Goal: Transaction & Acquisition: Purchase product/service

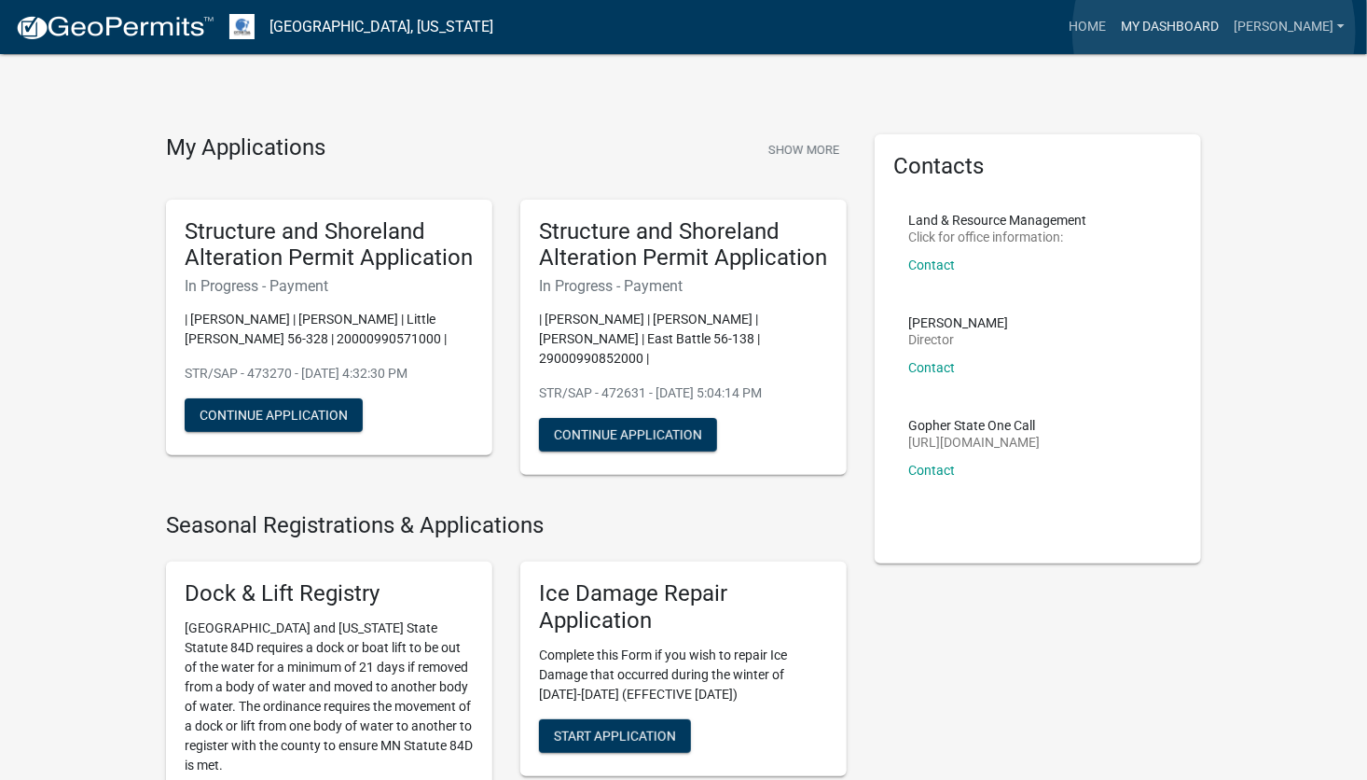
click at [1214, 32] on link "My Dashboard" at bounding box center [1169, 26] width 113 height 35
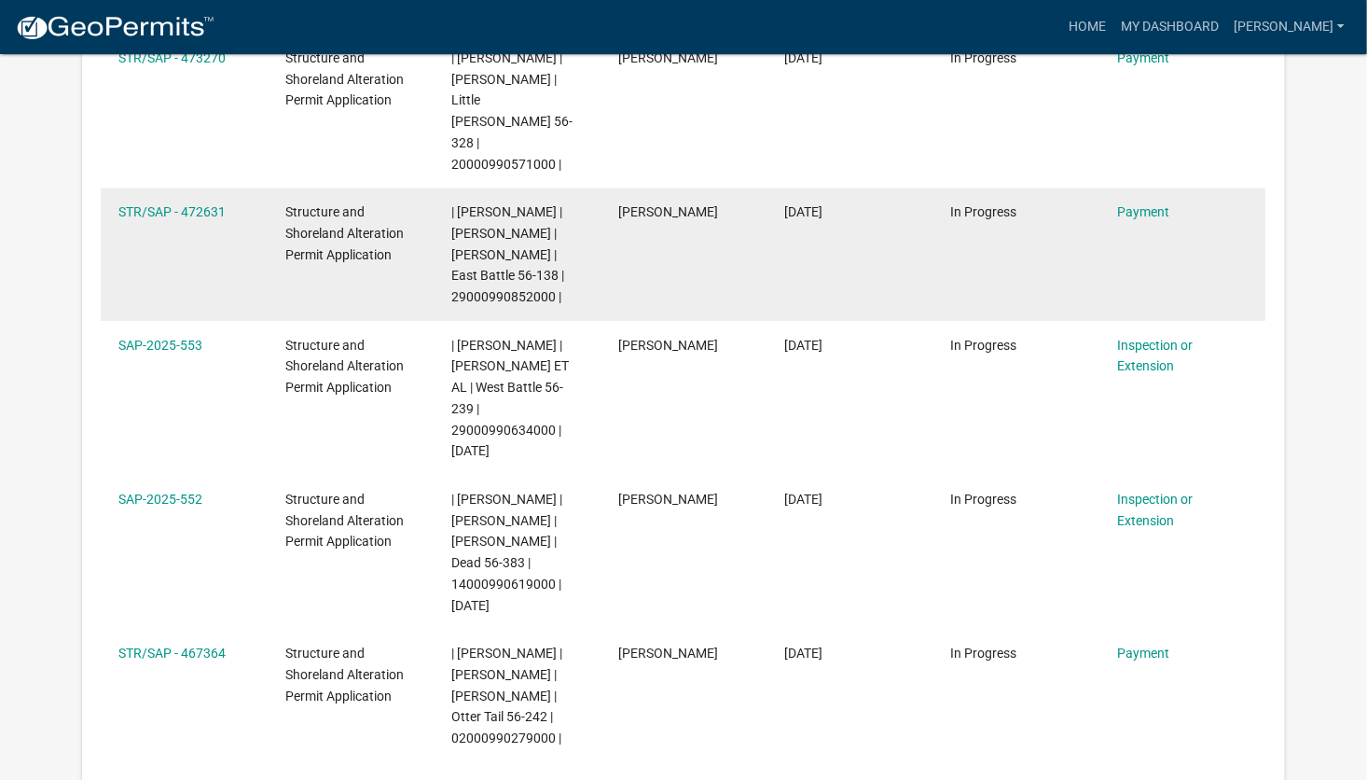
scroll to position [527, 0]
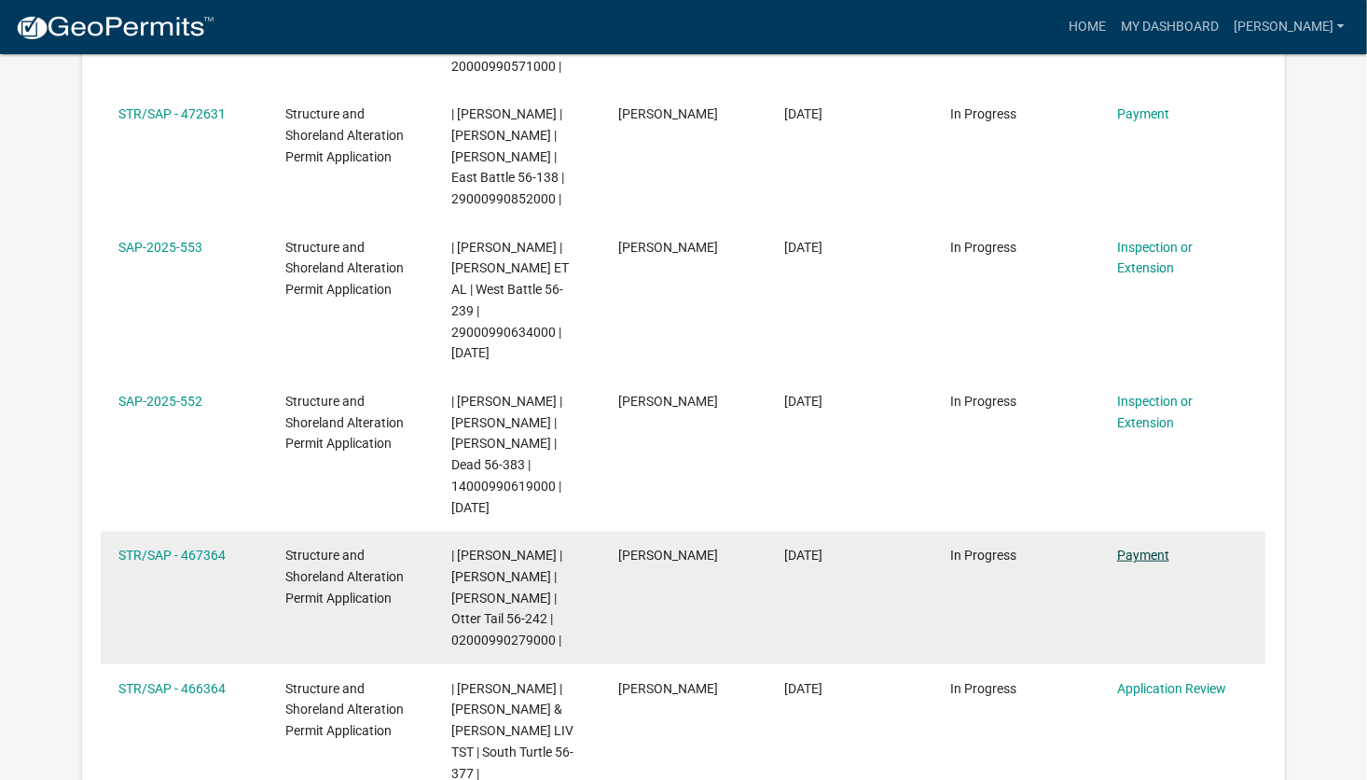
click at [1142, 547] on link "Payment" at bounding box center [1143, 554] width 52 height 15
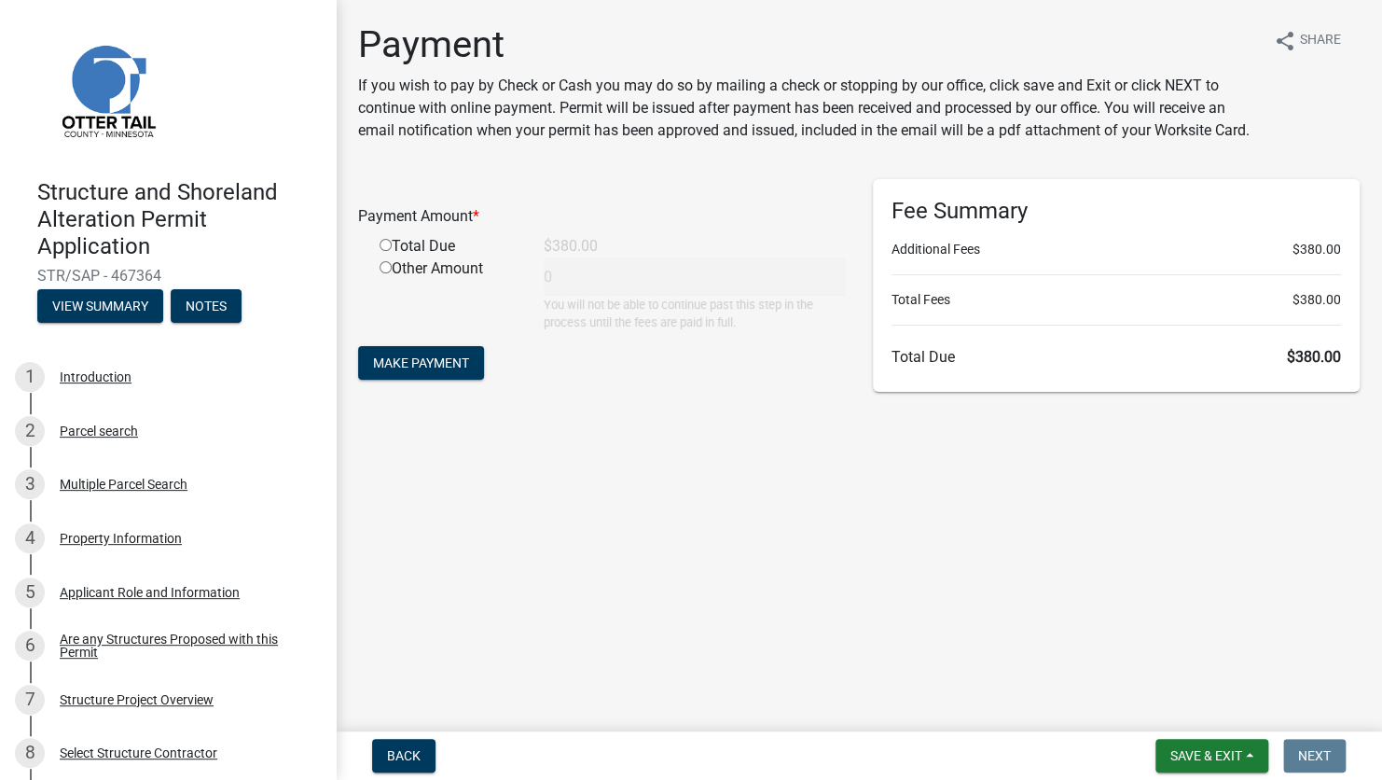
click at [386, 242] on input "radio" at bounding box center [386, 245] width 12 height 12
radio input "true"
type input "380"
click at [445, 363] on span "Make Payment" at bounding box center [421, 362] width 96 height 15
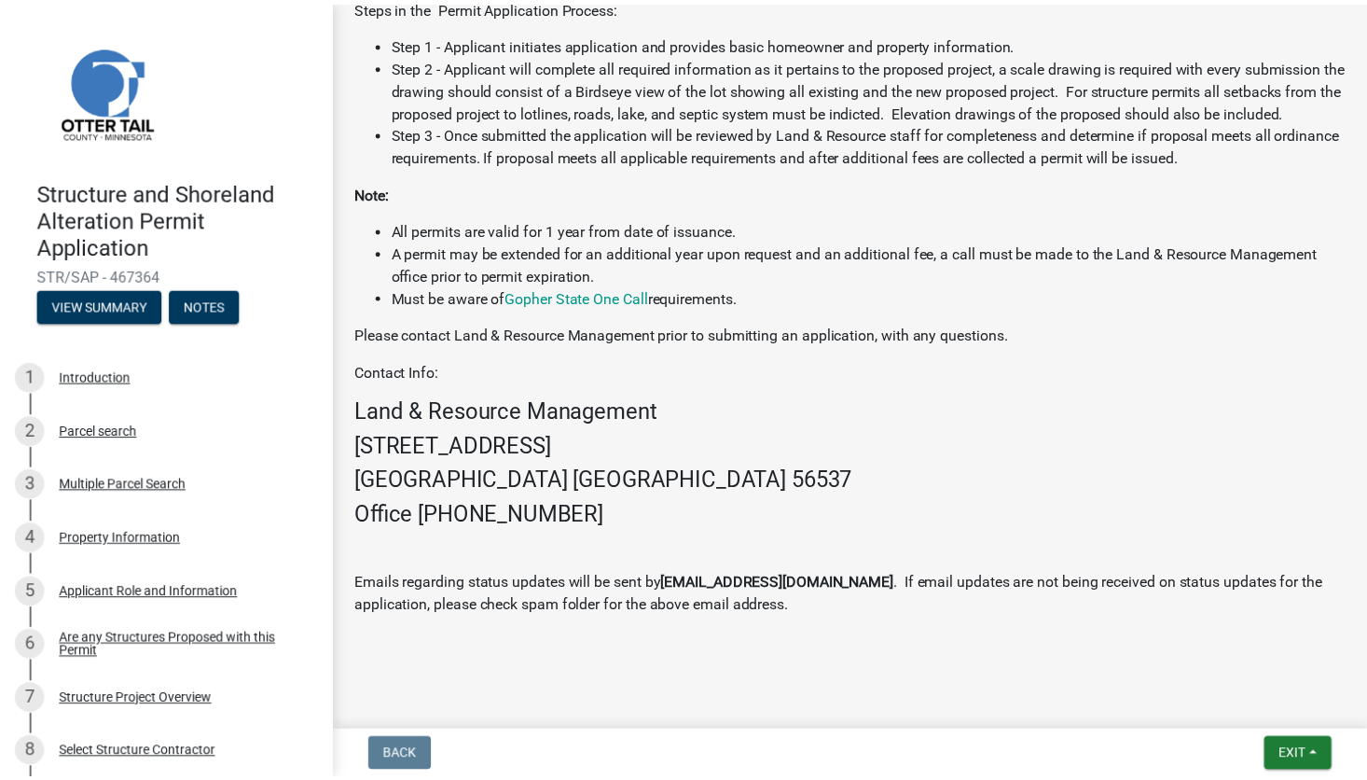
scroll to position [1013, 0]
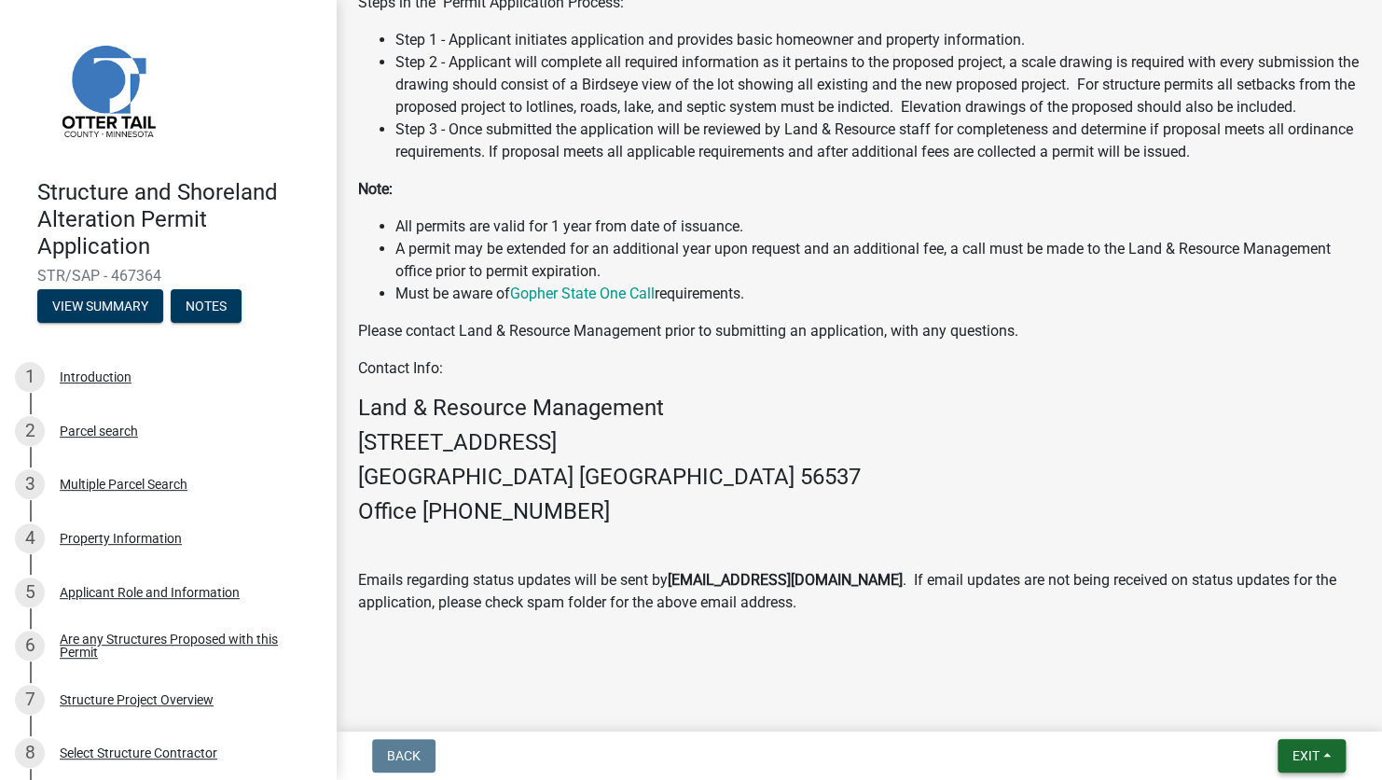
click at [1292, 763] on button "Exit" at bounding box center [1312, 756] width 68 height 34
click at [1259, 705] on button "Save & Exit" at bounding box center [1271, 706] width 149 height 45
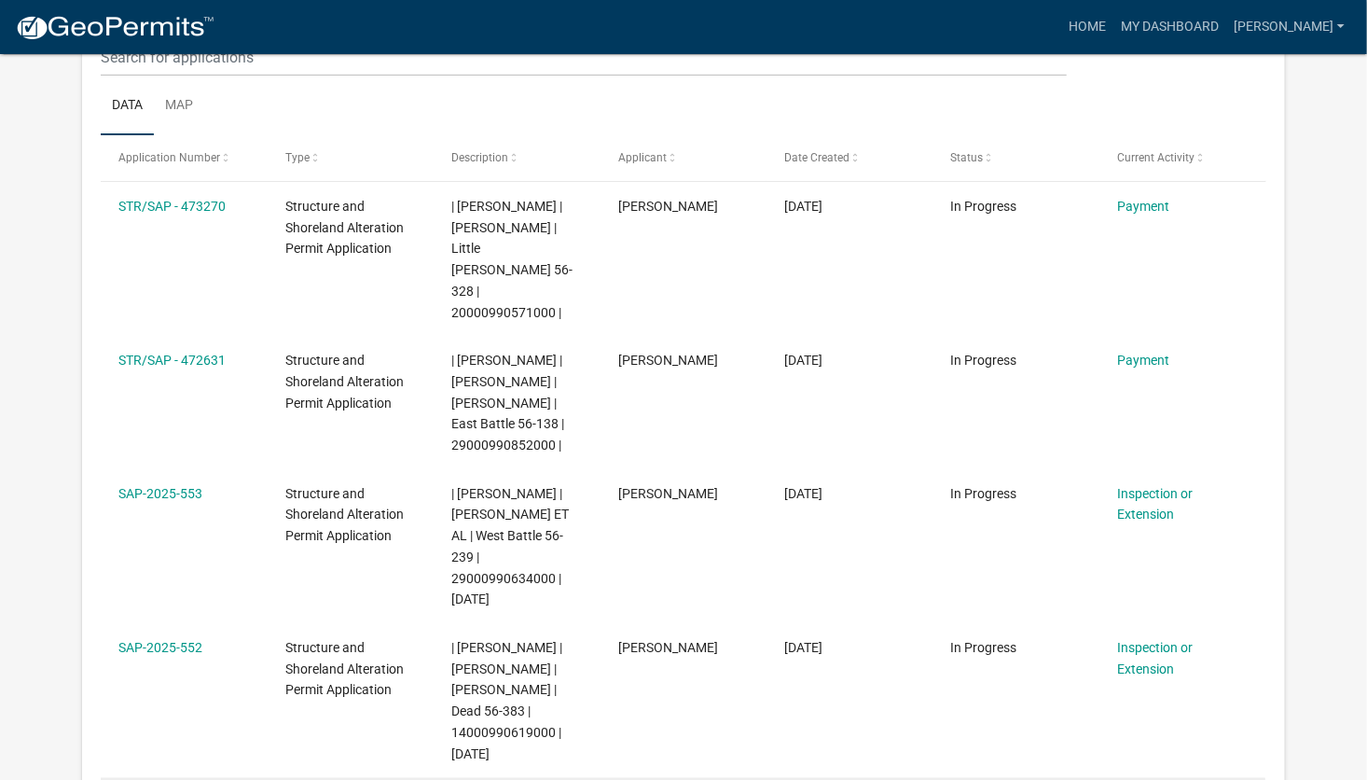
scroll to position [280, 0]
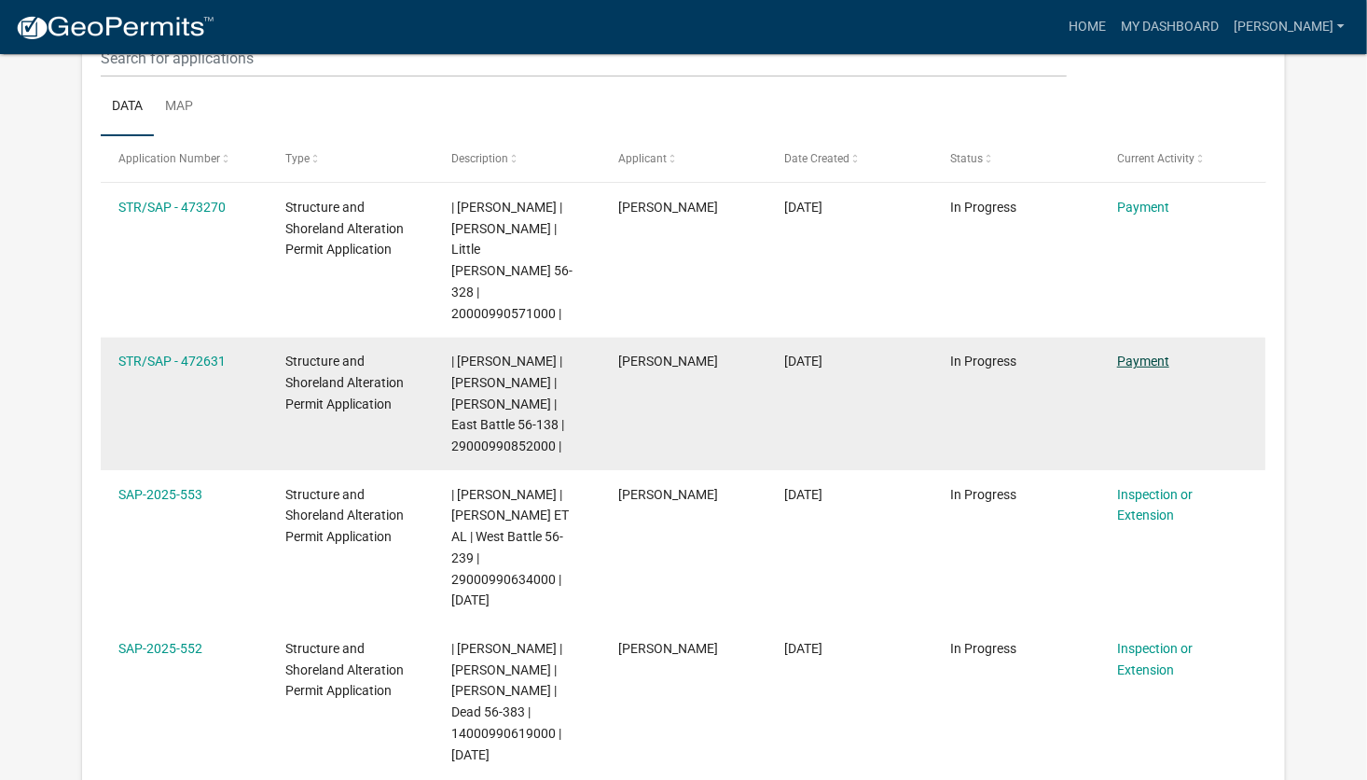
click at [1150, 353] on link "Payment" at bounding box center [1143, 360] width 52 height 15
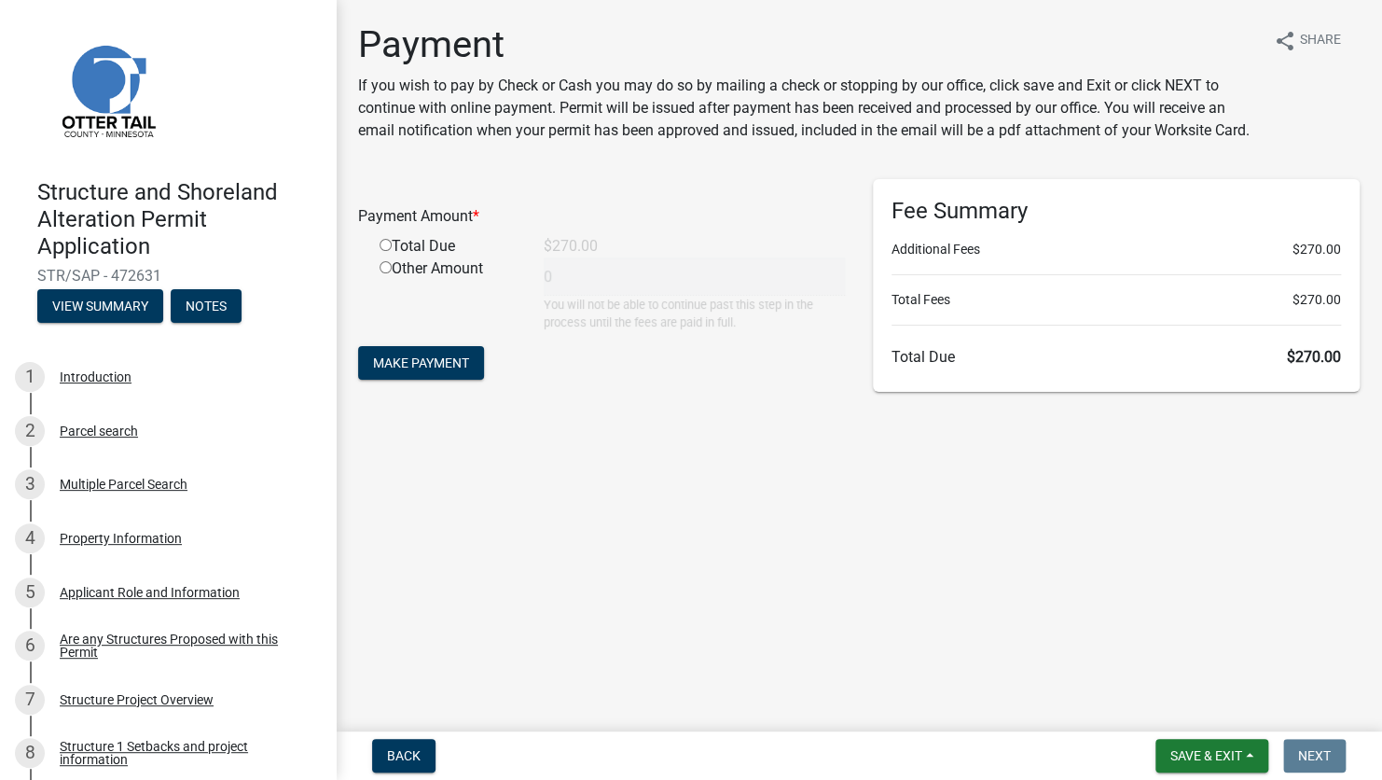
click at [384, 246] on input "radio" at bounding box center [386, 245] width 12 height 12
radio input "true"
type input "270"
click at [437, 365] on span "Make Payment" at bounding box center [421, 362] width 96 height 15
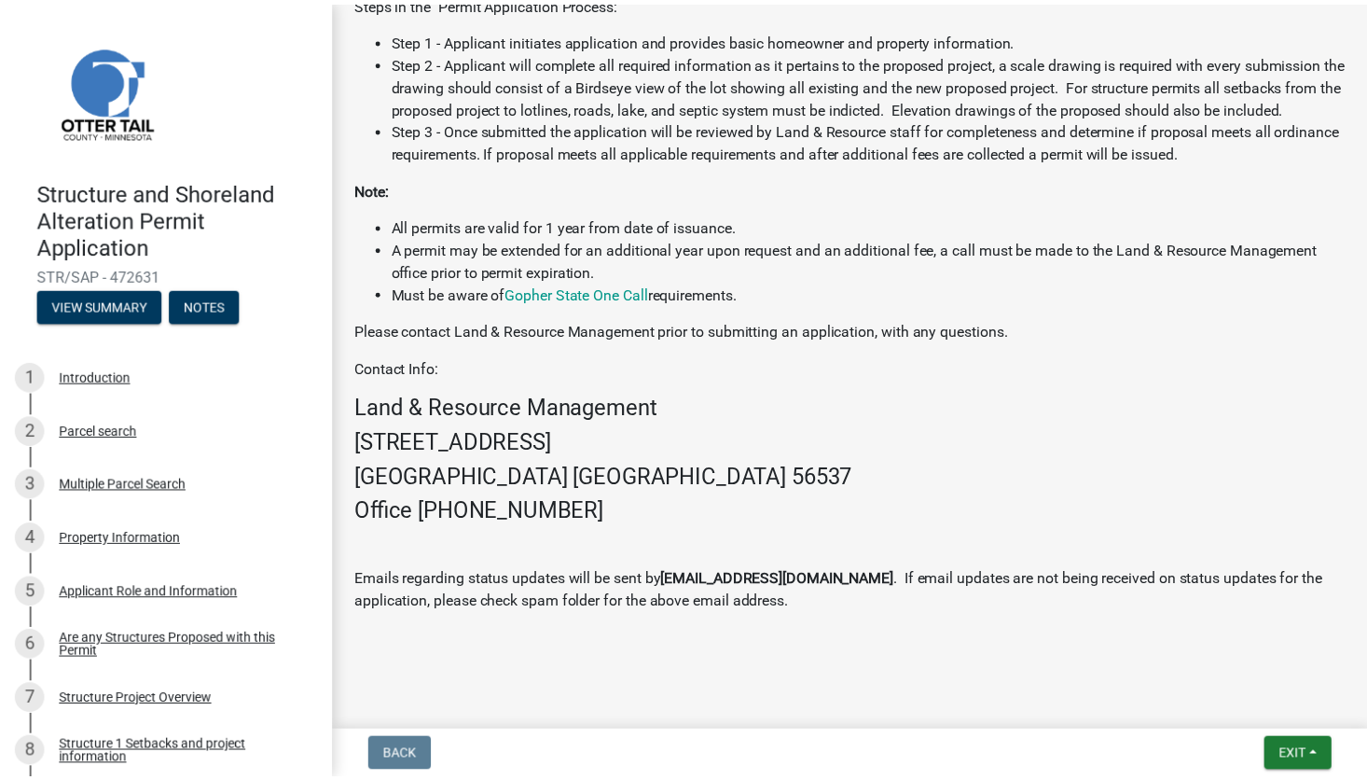
scroll to position [1013, 0]
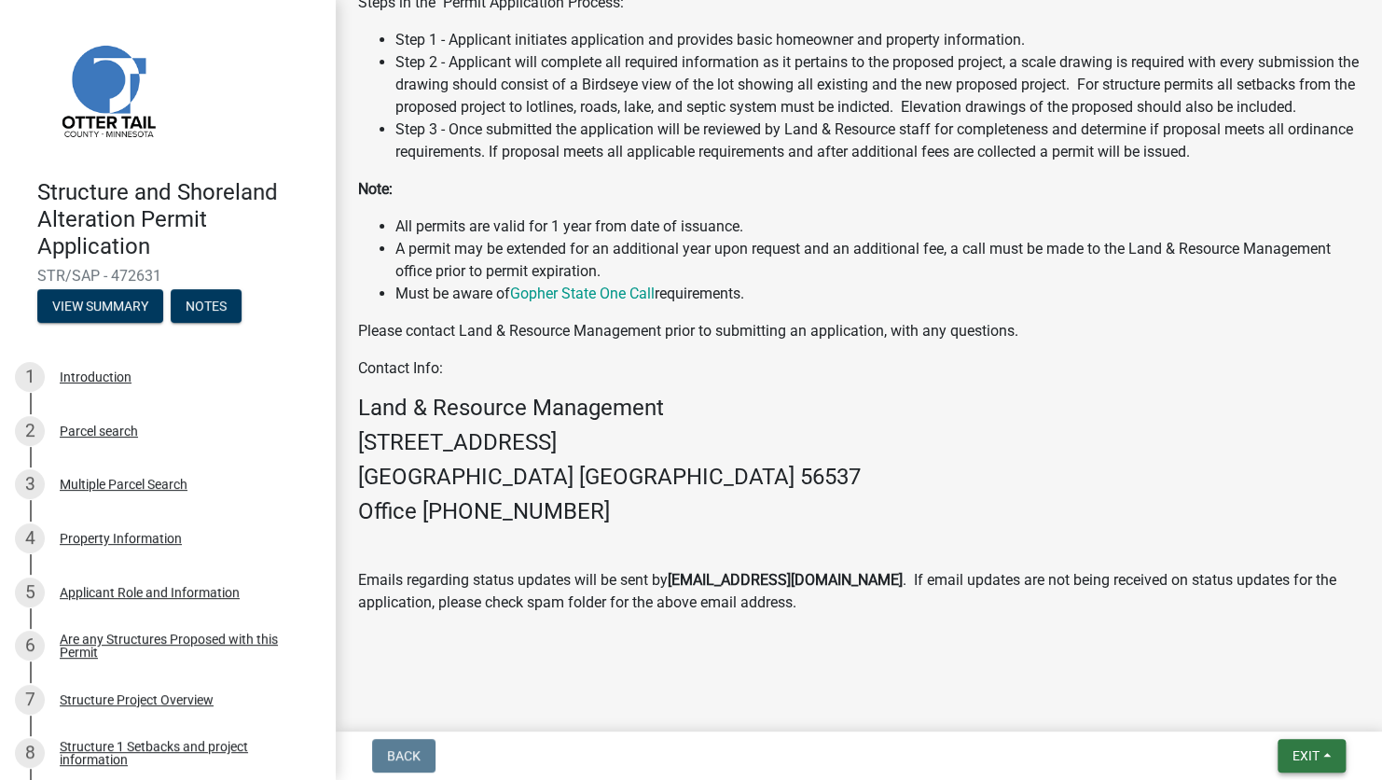
click at [1318, 743] on button "Exit" at bounding box center [1312, 756] width 68 height 34
click at [1269, 705] on button "Save & Exit" at bounding box center [1271, 706] width 149 height 45
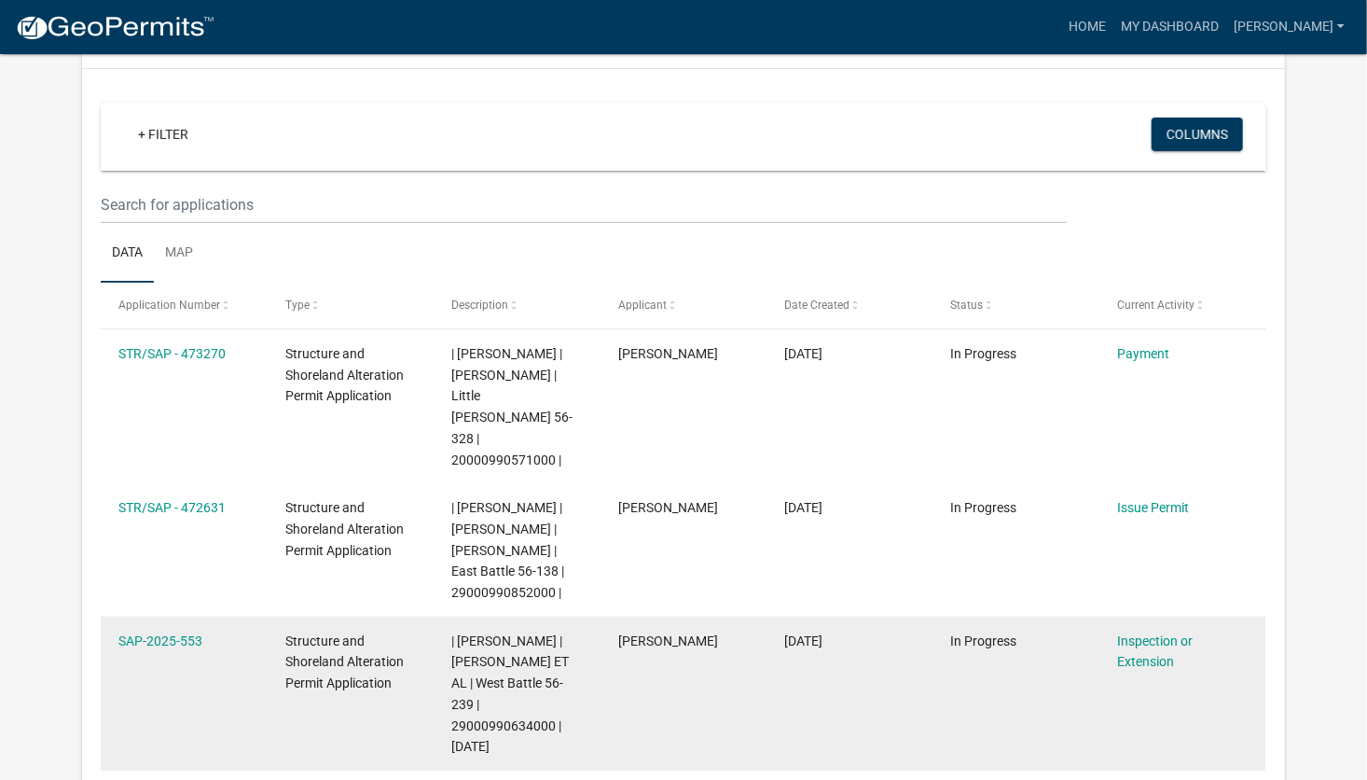
scroll to position [93, 0]
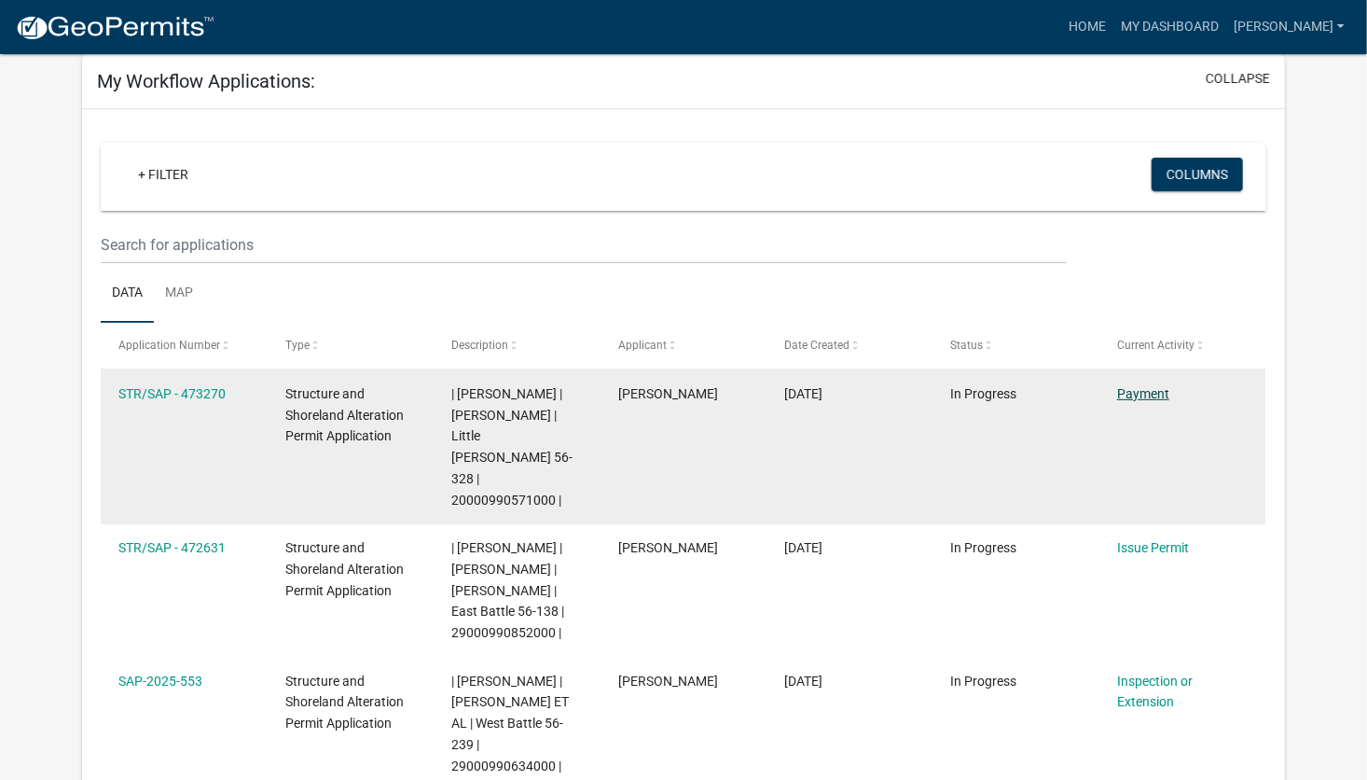
click at [1147, 396] on link "Payment" at bounding box center [1143, 393] width 52 height 15
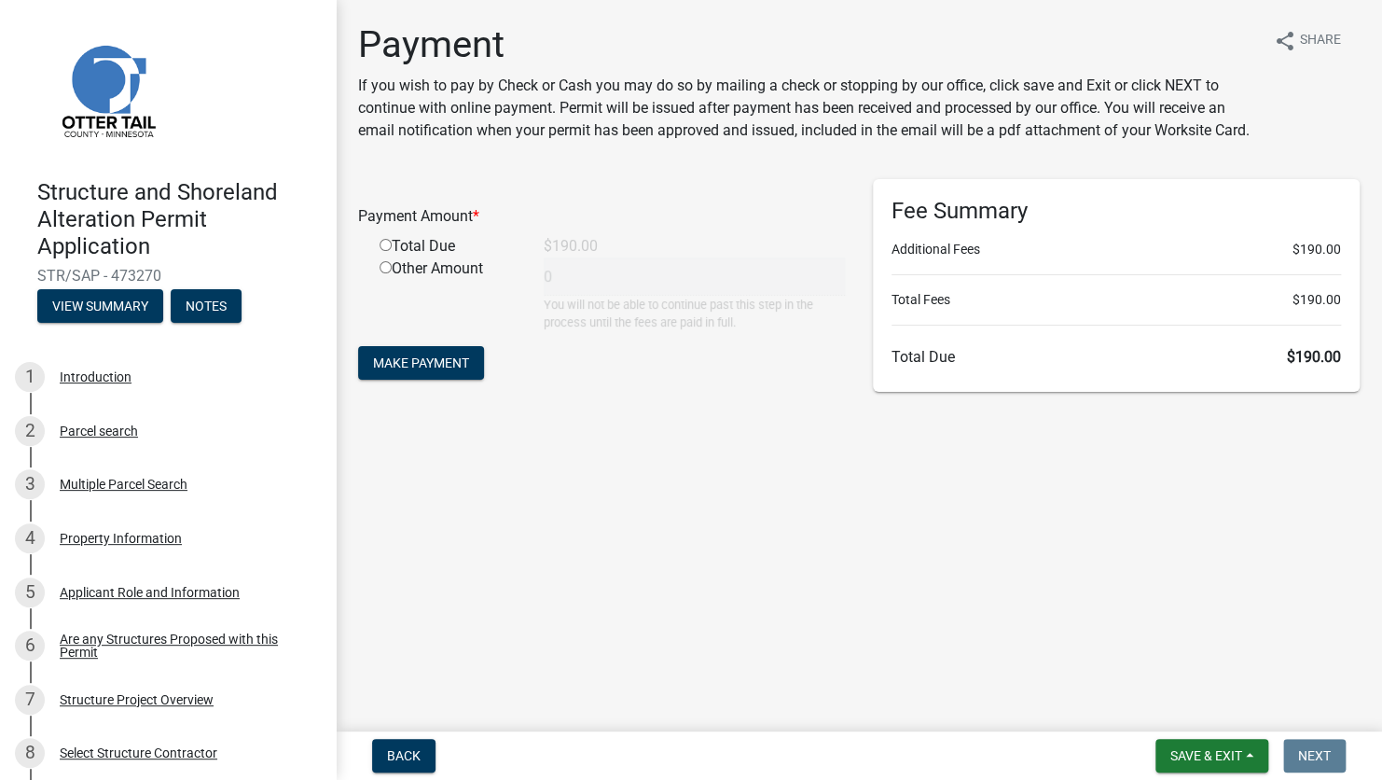
click at [381, 246] on input "radio" at bounding box center [386, 245] width 12 height 12
radio input "true"
type input "190"
click at [449, 373] on button "Make Payment" at bounding box center [421, 363] width 126 height 34
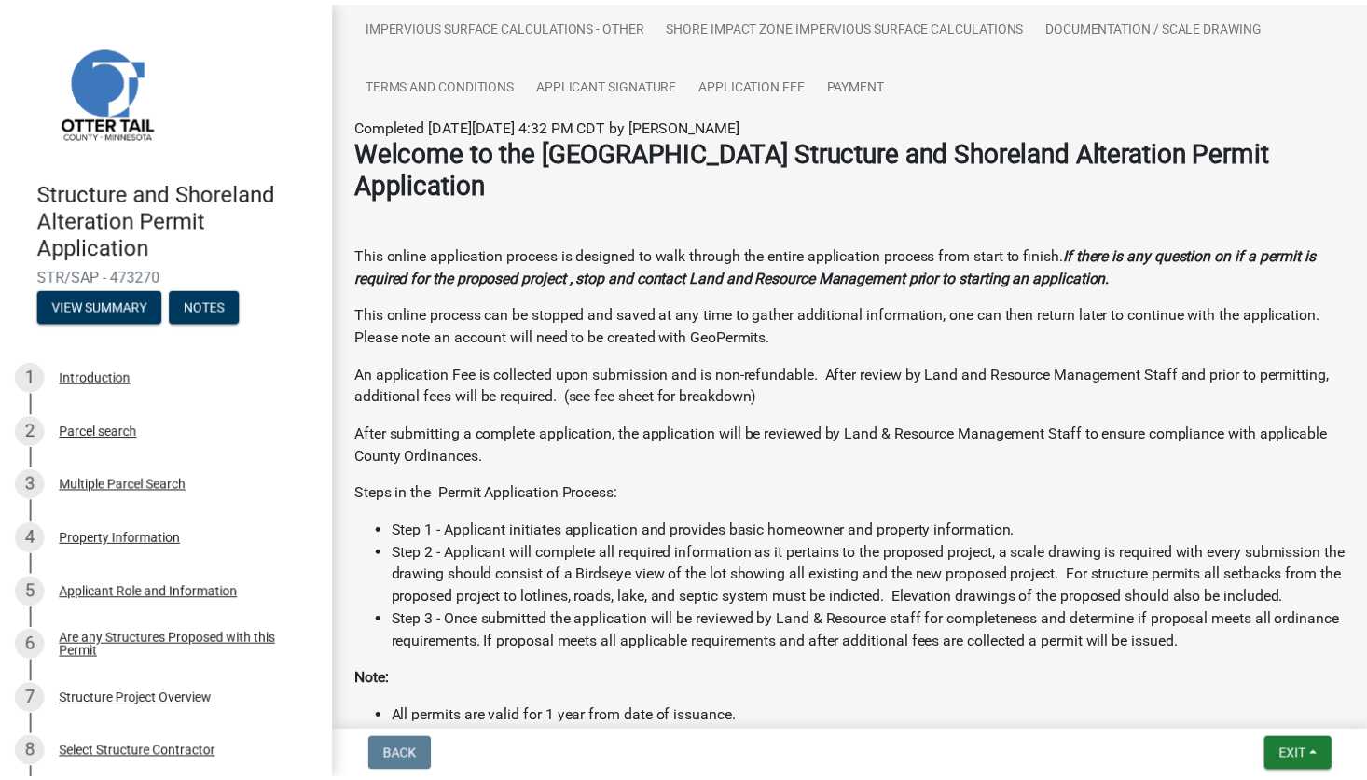
scroll to position [267, 0]
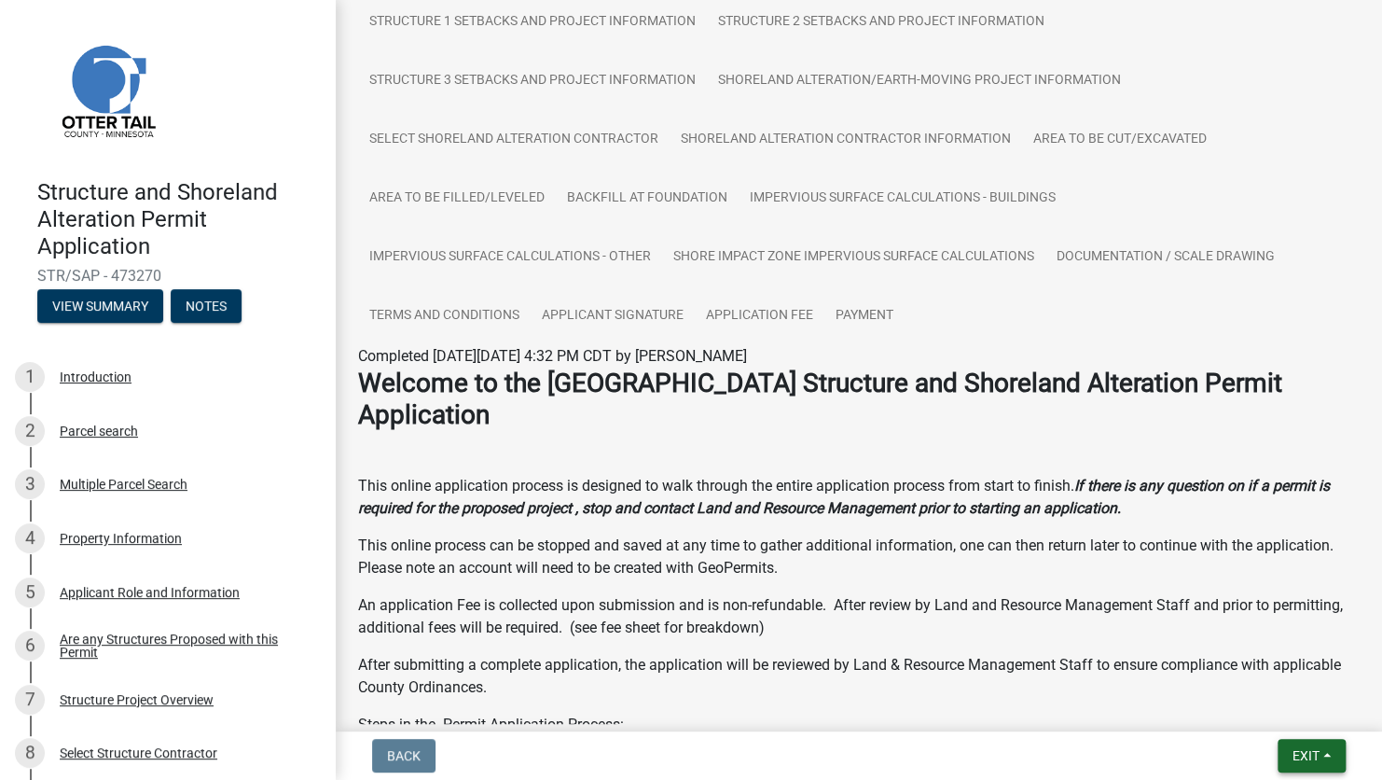
click at [1303, 758] on span "Exit" at bounding box center [1305, 755] width 27 height 15
click at [1254, 709] on button "Save & Exit" at bounding box center [1271, 706] width 149 height 45
